Goal: Navigation & Orientation: Go to known website

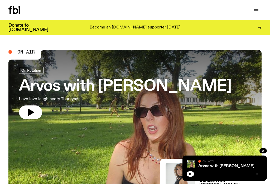
click at [37, 116] on button "button" at bounding box center [30, 112] width 23 height 14
